Goal: Information Seeking & Learning: Learn about a topic

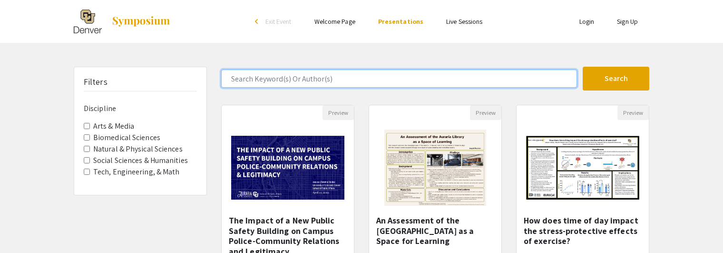
click at [284, 78] on input "Search Keyword(s) Or Author(s)" at bounding box center [399, 78] width 356 height 18
type input "history"
click at [583, 67] on button "Search" at bounding box center [616, 79] width 67 height 24
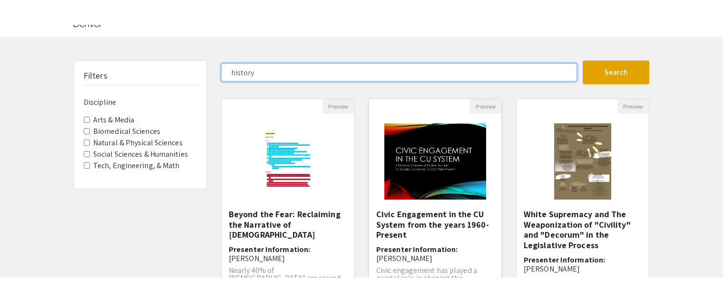
scroll to position [48, 0]
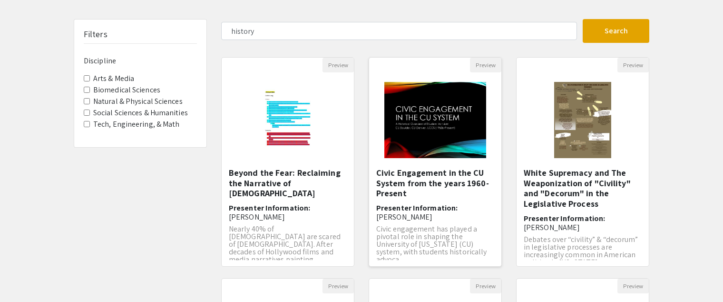
click at [406, 187] on h5 "Civic Engagement in the CU System from the years 1960-Present" at bounding box center [435, 182] width 118 height 31
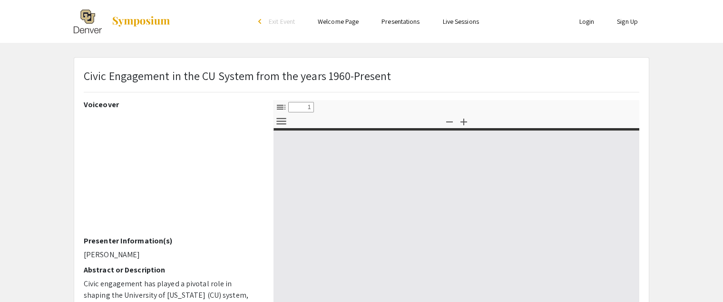
select select "custom"
type input "0"
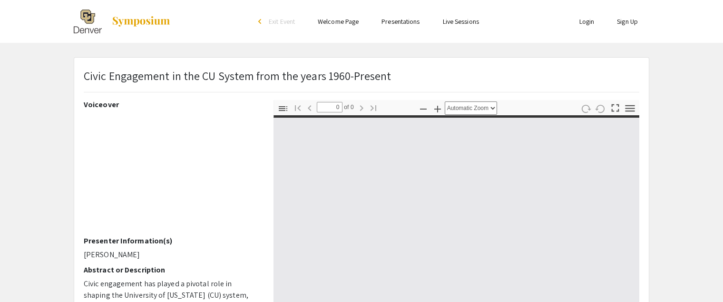
select select "custom"
type input "1"
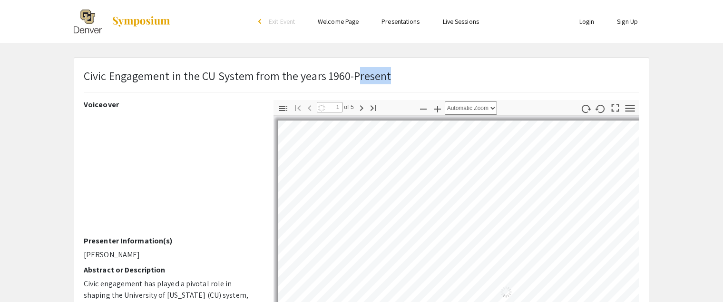
select select "auto"
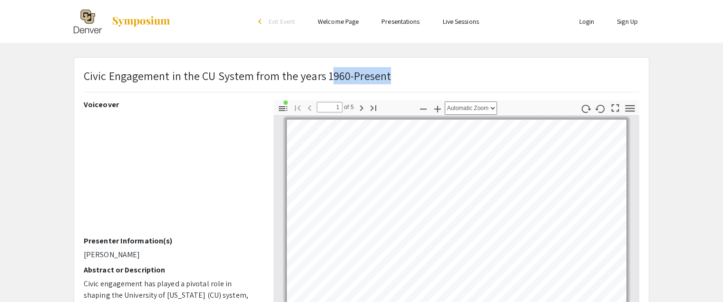
drag, startPoint x: 398, startPoint y: 80, endPoint x: 331, endPoint y: 81, distance: 66.1
click at [331, 81] on div "Civic Engagement in the CU System from the years 1960-Present" at bounding box center [362, 83] width 570 height 33
click at [347, 75] on p "Civic Engagement in the CU System from the years 1960-Present" at bounding box center [237, 75] width 307 height 17
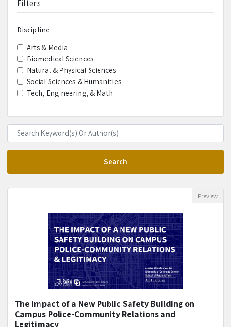
scroll to position [95, 0]
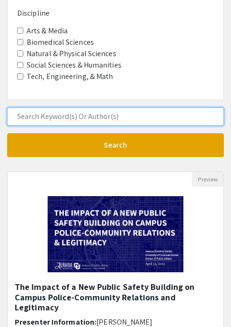
click at [59, 117] on input "Search Keyword(s) Or Author(s)" at bounding box center [115, 116] width 216 height 18
type input "social media"
click at [7, 133] on button "Search" at bounding box center [115, 145] width 216 height 24
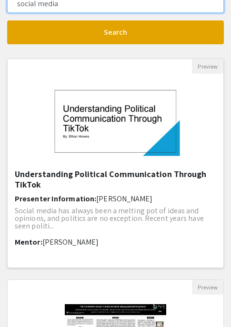
scroll to position [190, 0]
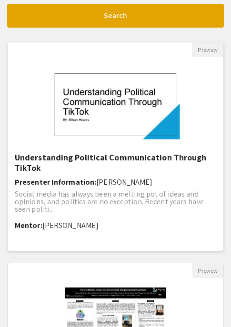
drag, startPoint x: 89, startPoint y: 226, endPoint x: 54, endPoint y: 226, distance: 34.7
click at [54, 226] on span "[PERSON_NAME]" at bounding box center [70, 225] width 56 height 10
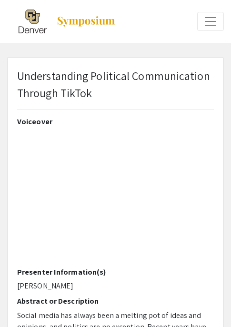
type input "1"
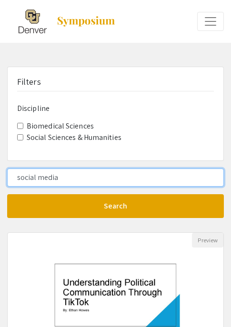
drag, startPoint x: 63, startPoint y: 176, endPoint x: -7, endPoint y: 179, distance: 70.4
click at [0, 179] on html "arrow_back_ios Exit Event Welcome Page Presentations Live Sessions Login Sign U…" at bounding box center [115, 163] width 231 height 327
type input "fake news"
click at [7, 194] on button "Search" at bounding box center [115, 206] width 216 height 24
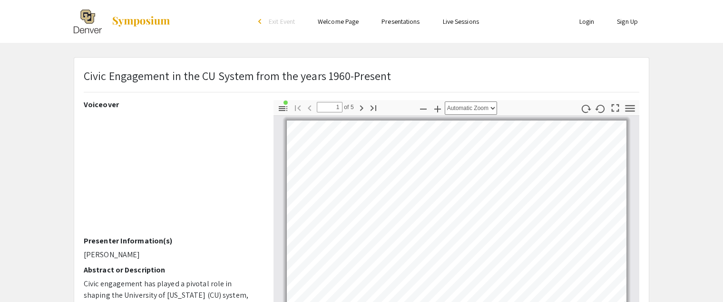
scroll to position [1, 0]
